Goal: Find specific page/section: Find specific page/section

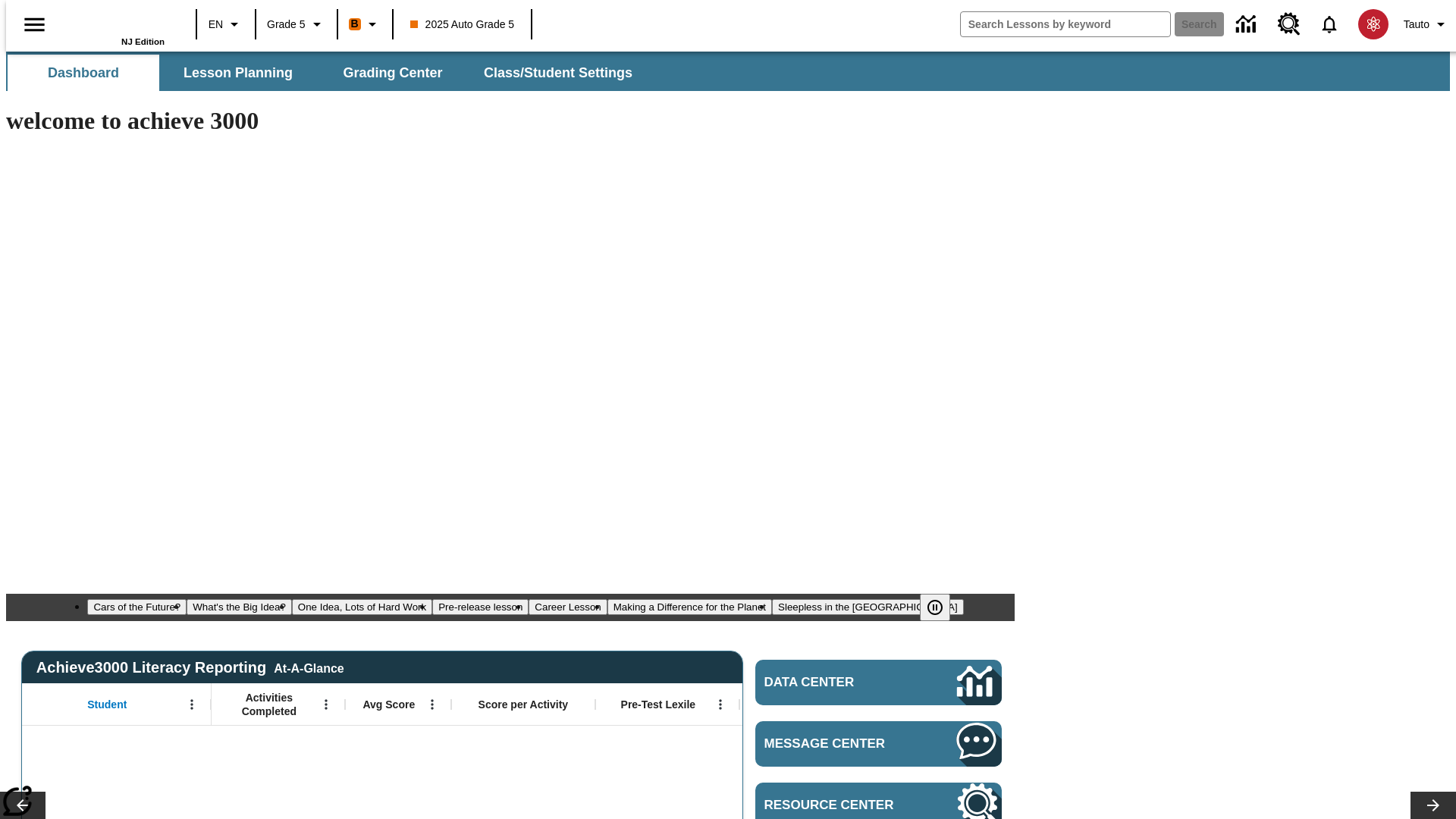
type input "-1"
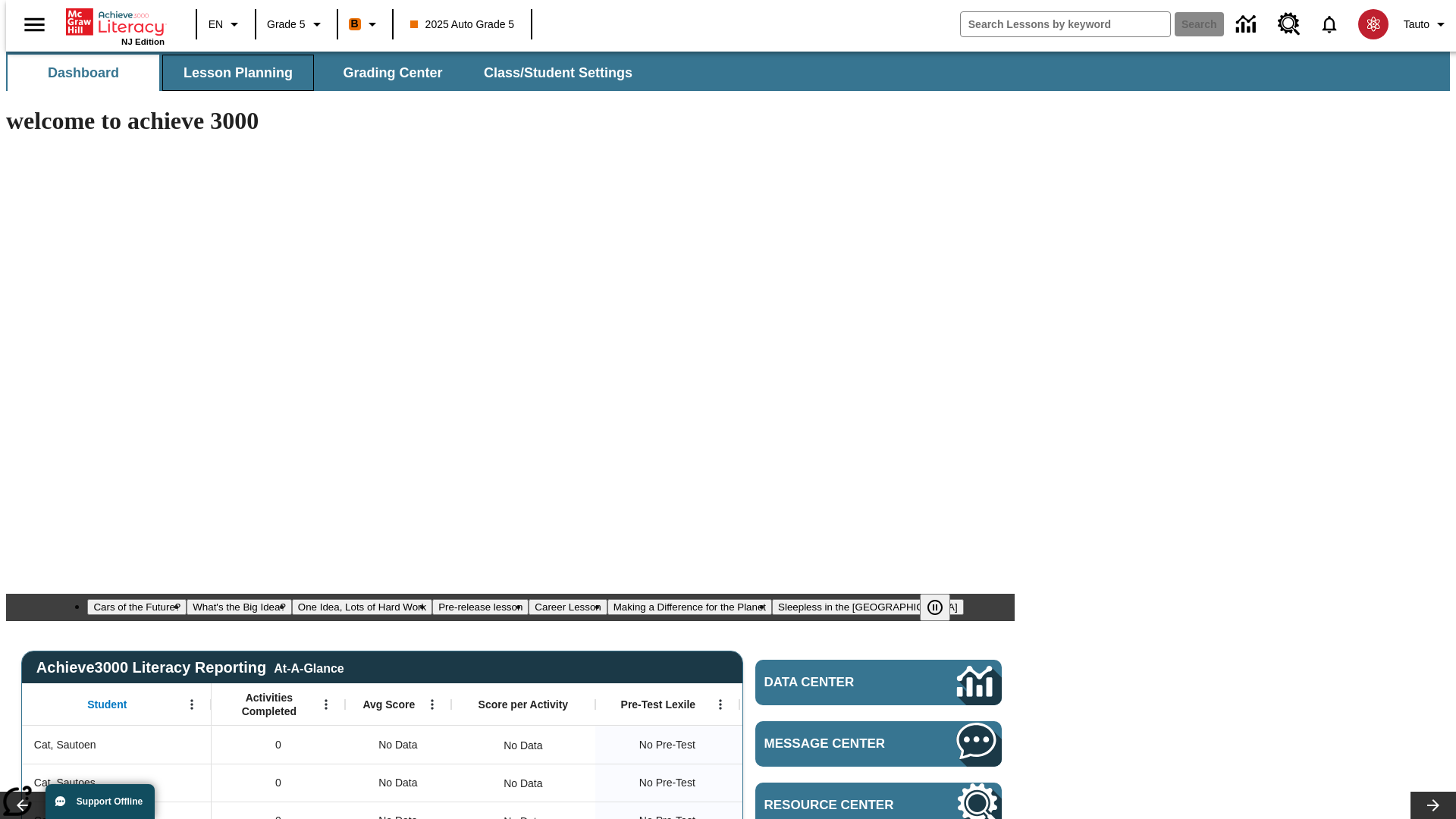
click at [232, 73] on span "Lesson Planning" at bounding box center [238, 73] width 109 height 18
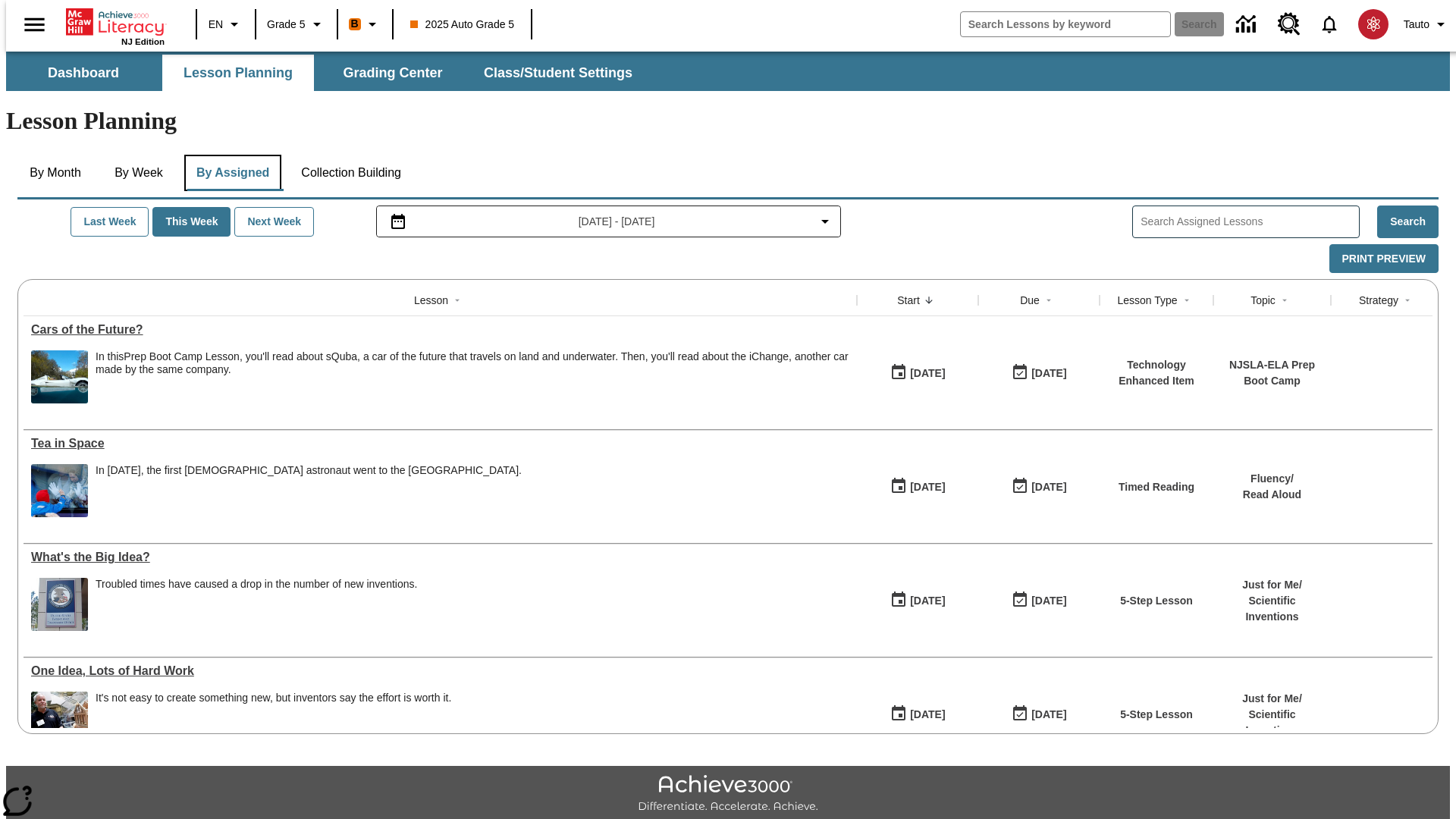
click at [229, 155] on button "By Assigned" at bounding box center [233, 172] width 97 height 36
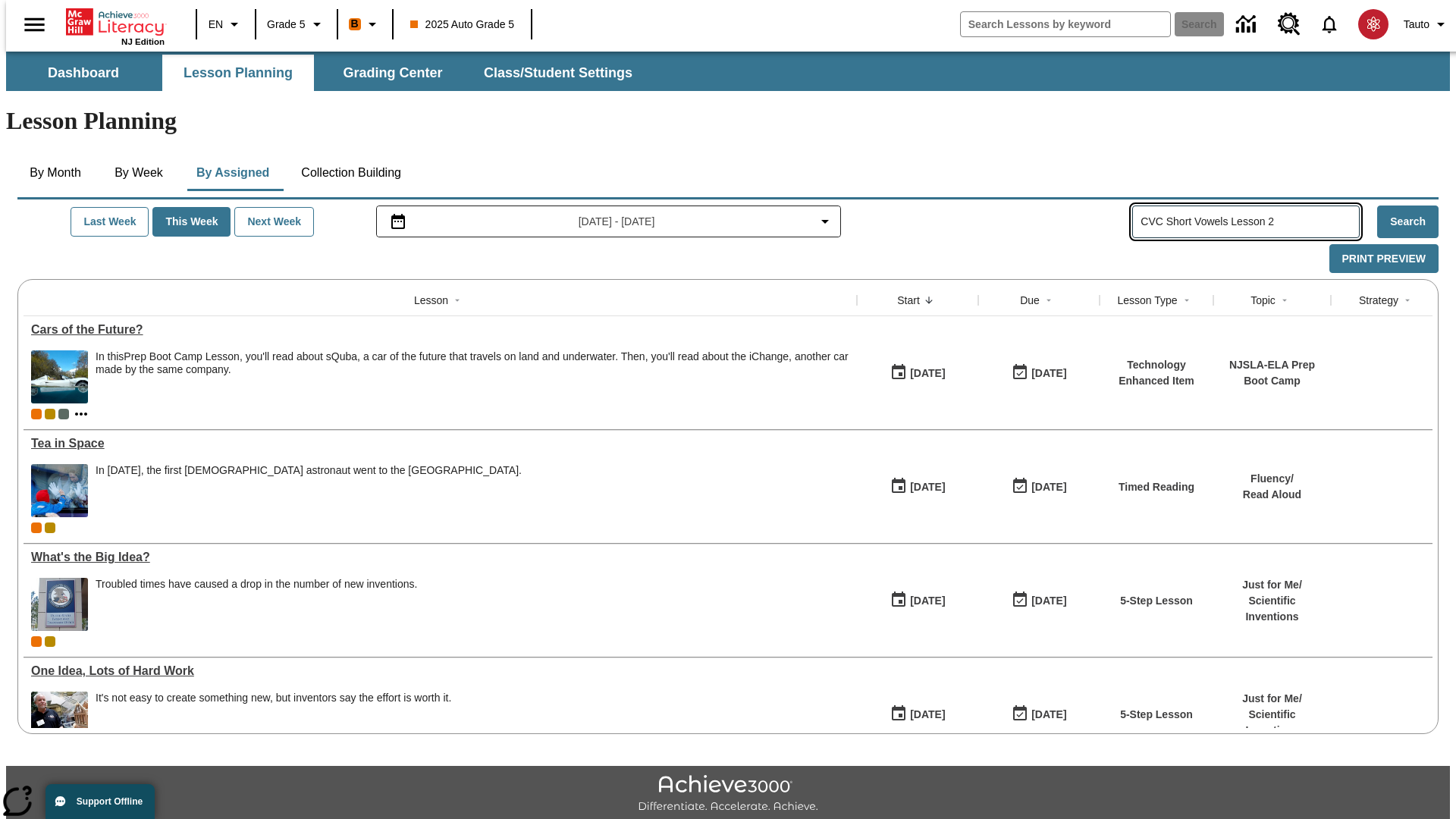
type input "CVC Short Vowels Lesson 2"
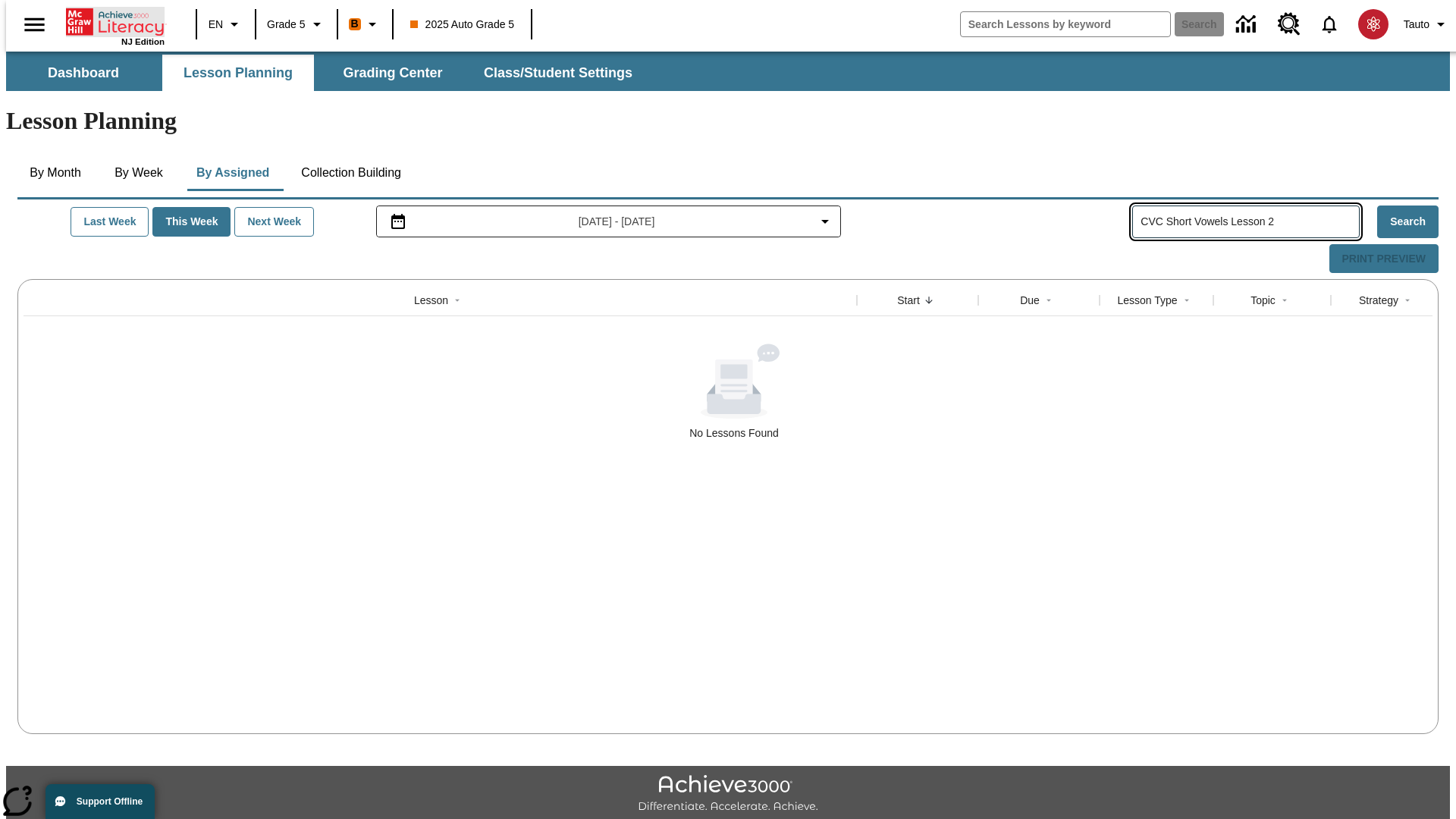
click at [109, 20] on icon "Home" at bounding box center [116, 21] width 101 height 31
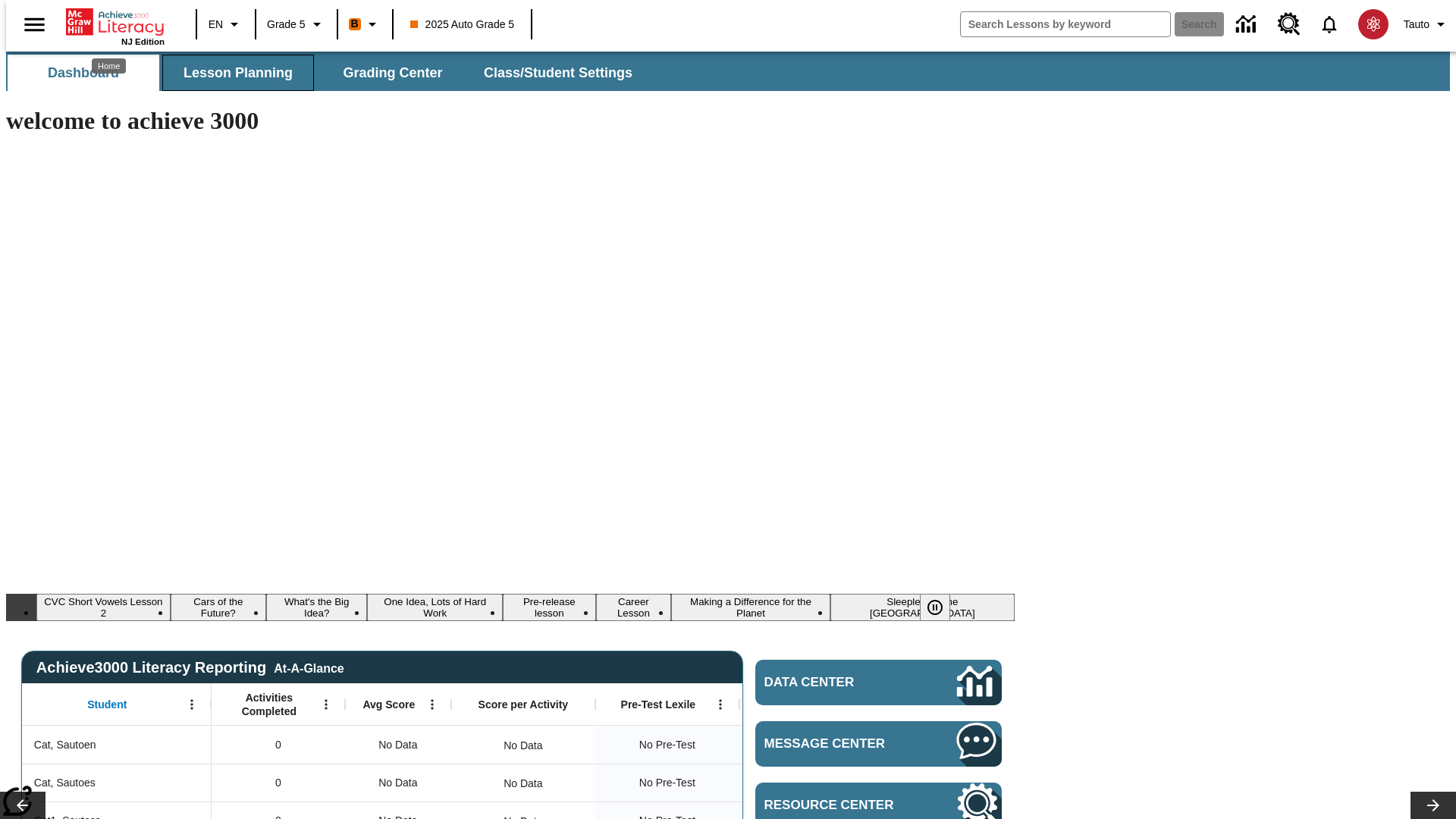
click at [232, 73] on span "Lesson Planning" at bounding box center [238, 73] width 109 height 18
